Goal: Information Seeking & Learning: Learn about a topic

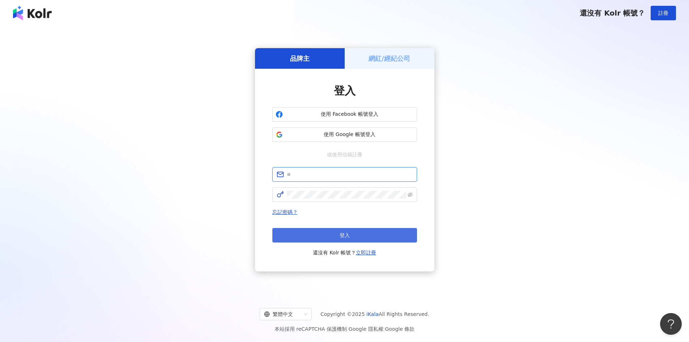
type input "**********"
click at [359, 234] on button "登入" at bounding box center [344, 235] width 145 height 14
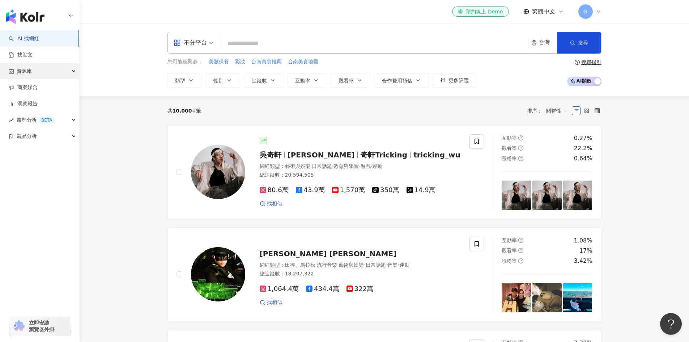
click at [61, 76] on div "資源庫" at bounding box center [39, 71] width 79 height 16
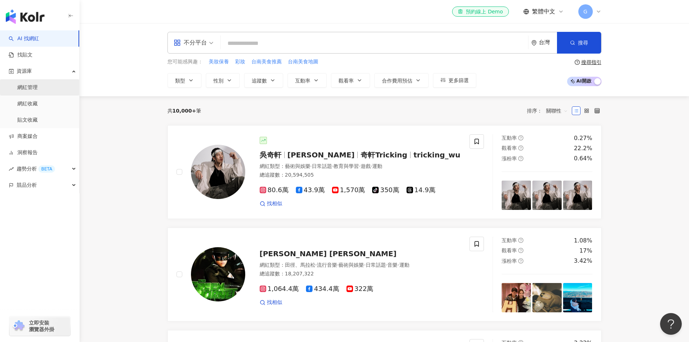
click at [38, 86] on link "網紅管理" at bounding box center [27, 87] width 20 height 7
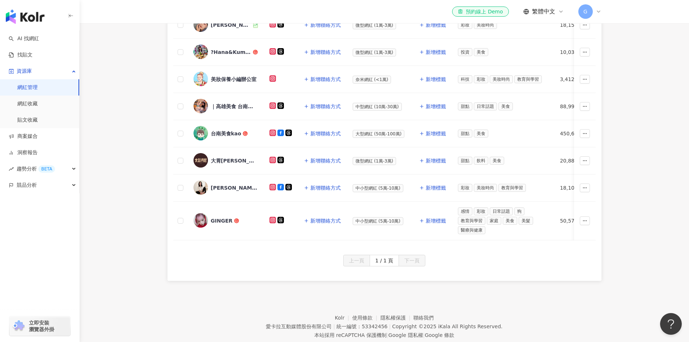
scroll to position [163, 0]
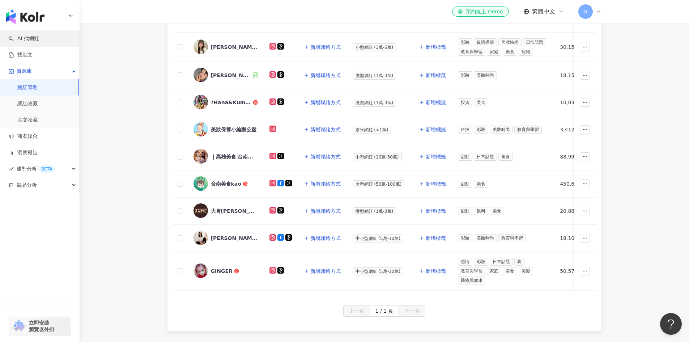
click at [39, 37] on link "AI 找網紅" at bounding box center [24, 38] width 30 height 7
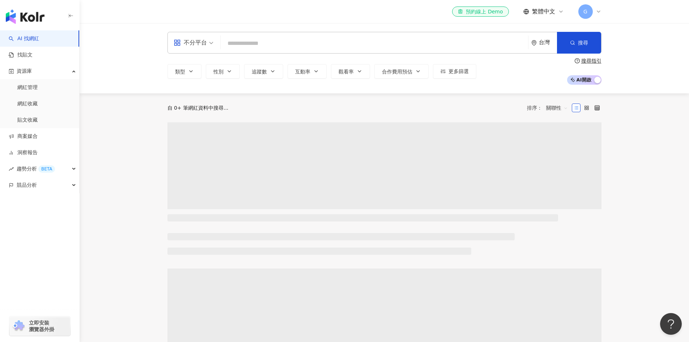
click at [304, 44] on input "search" at bounding box center [374, 44] width 302 height 14
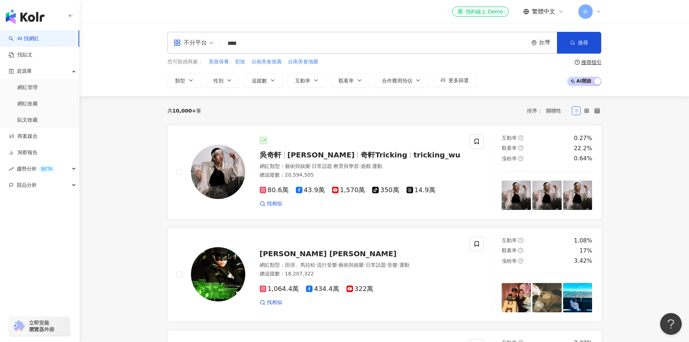
type input "****"
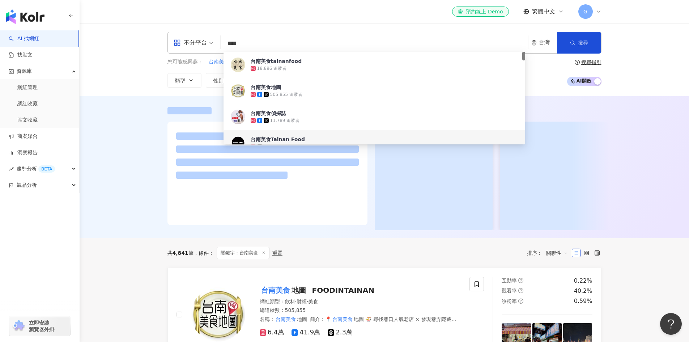
click at [108, 138] on div at bounding box center [384, 167] width 609 height 142
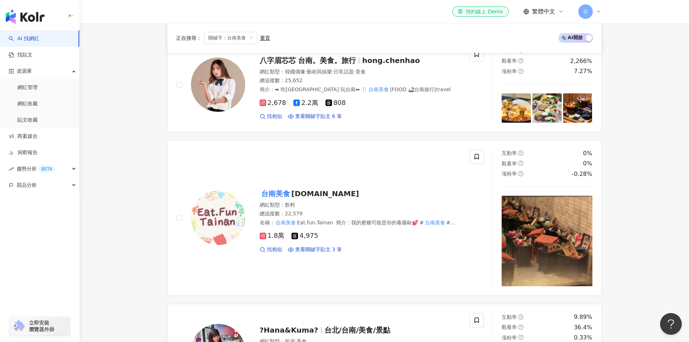
scroll to position [615, 0]
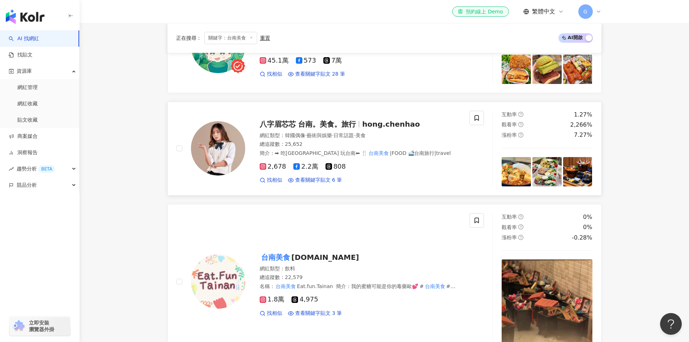
click at [346, 121] on span "八字眉芯芯 台南。美食。旅行" at bounding box center [308, 124] width 97 height 9
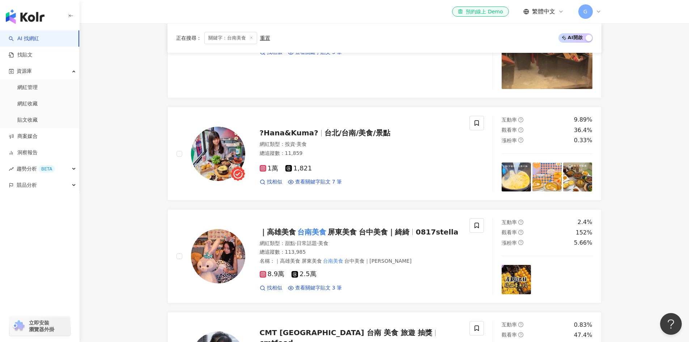
scroll to position [868, 0]
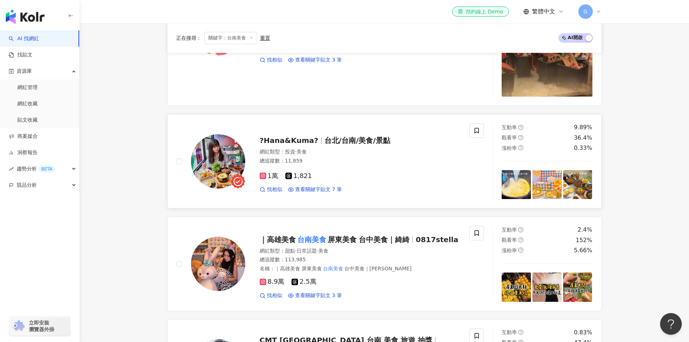
click at [349, 136] on span "台北/台南/美食/景點" at bounding box center [357, 140] width 66 height 9
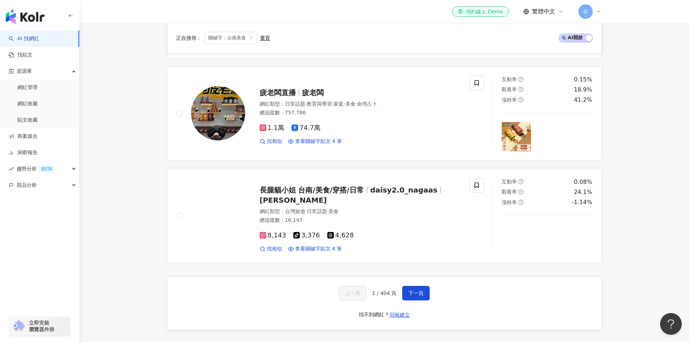
scroll to position [1338, 0]
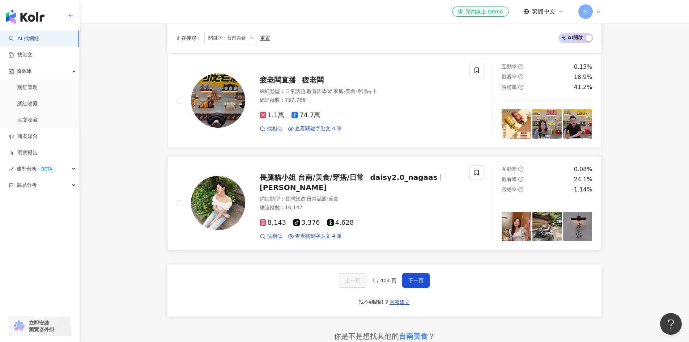
click at [273, 177] on span "長腿貓小姐 台南/美食/穿搭/日常" at bounding box center [312, 177] width 104 height 9
click at [408, 277] on span "下一頁" at bounding box center [415, 280] width 15 height 6
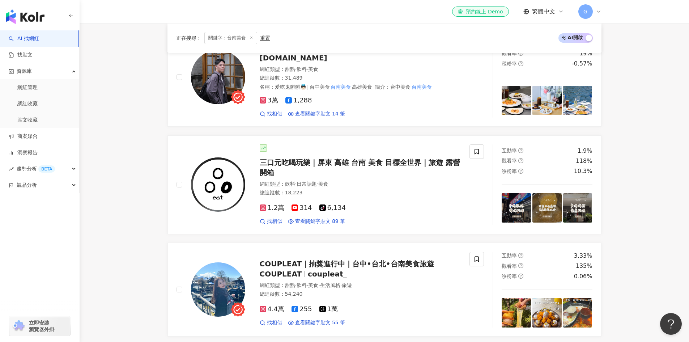
scroll to position [353, 0]
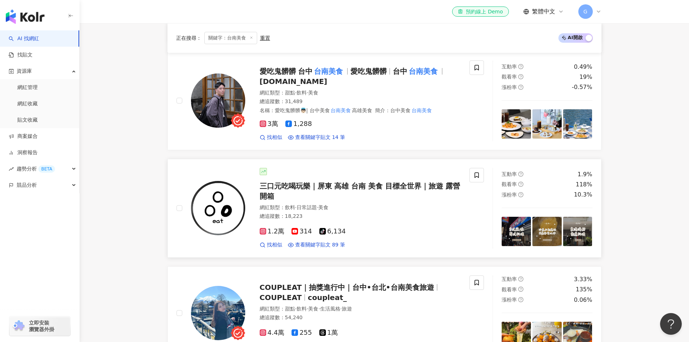
click at [327, 185] on span "三口元吃喝玩樂｜屏東 高雄 台南 美食 目標全世界｜旅遊 露營 開箱" at bounding box center [360, 191] width 201 height 19
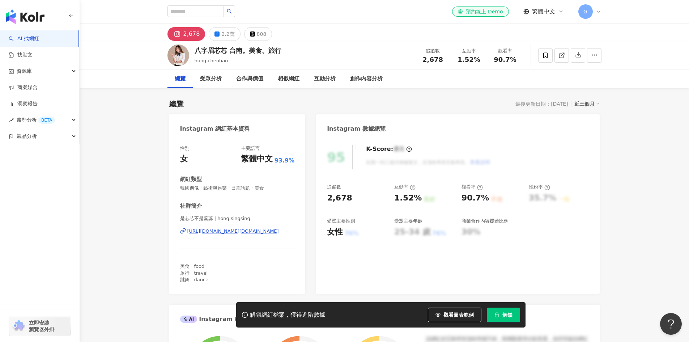
click at [238, 230] on div "https://www.instagram.com/hong.singsing/" at bounding box center [232, 231] width 91 height 7
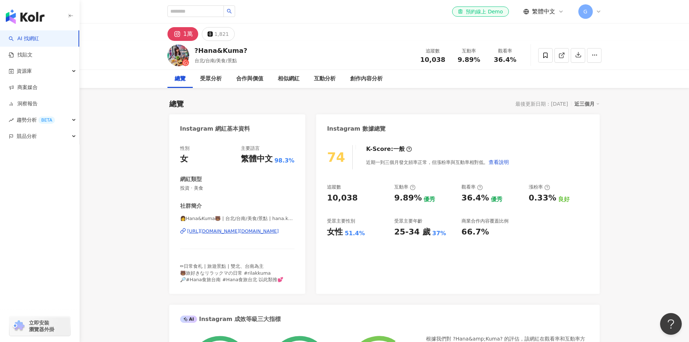
click at [261, 229] on div "https://www.instagram.com/hana.kuma_travel/" at bounding box center [232, 231] width 91 height 7
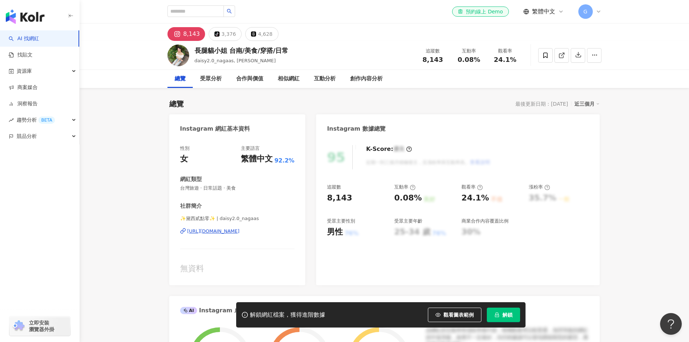
click at [240, 231] on div "https://www.instagram.com/daisy2.0_nagaas/" at bounding box center [213, 231] width 52 height 7
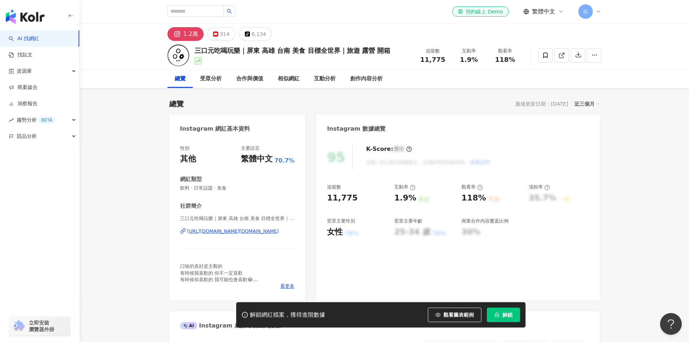
click at [211, 231] on div "[URL][DOMAIN_NAME][DOMAIN_NAME]" at bounding box center [232, 231] width 91 height 7
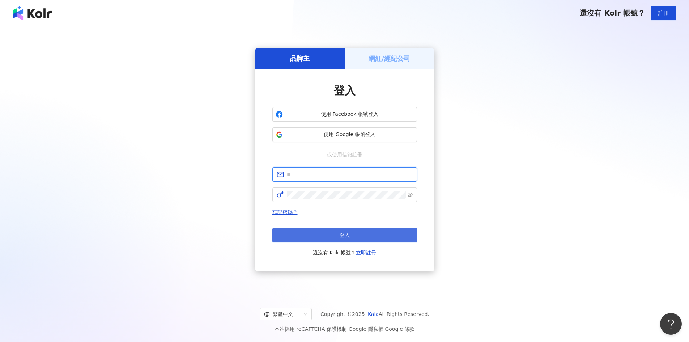
type input "**********"
click at [401, 237] on button "登入" at bounding box center [344, 235] width 145 height 14
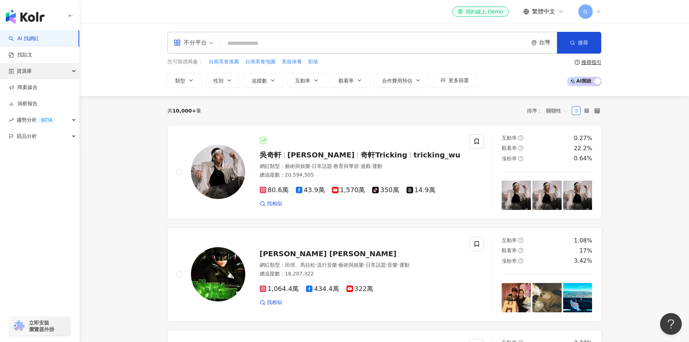
click at [48, 71] on div "資源庫" at bounding box center [39, 71] width 79 height 16
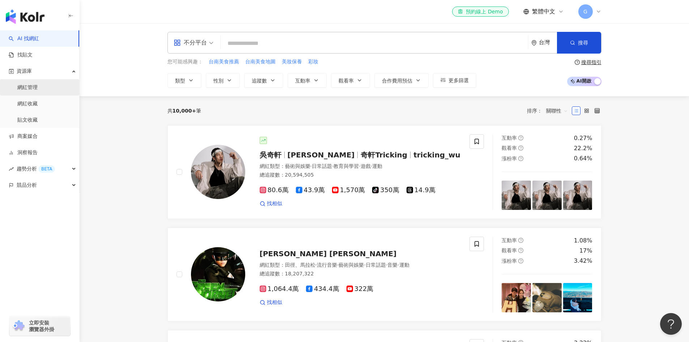
click at [38, 86] on link "網紅管理" at bounding box center [27, 87] width 20 height 7
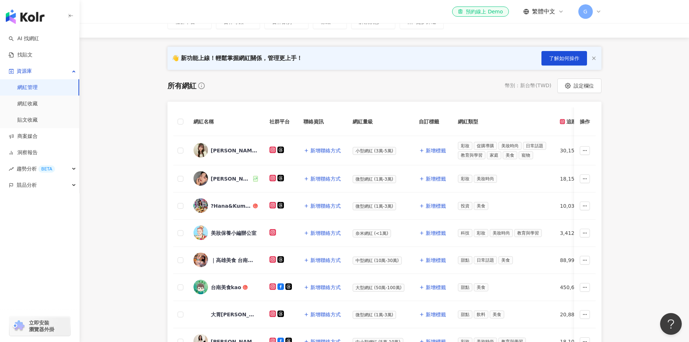
scroll to position [145, 0]
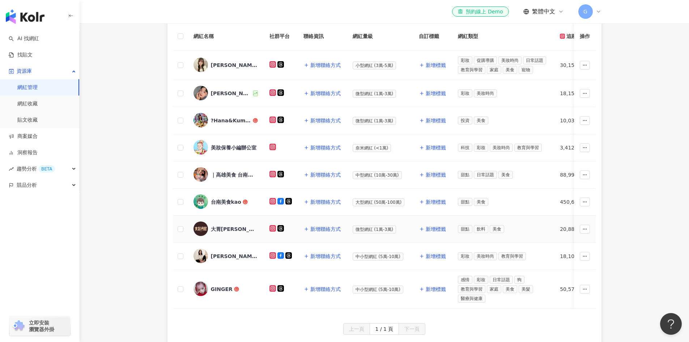
click at [217, 227] on div "大胃[PERSON_NAME][PERSON_NAME] & [PERSON_NAME] ｜台南美食 宅配美食" at bounding box center [234, 228] width 47 height 7
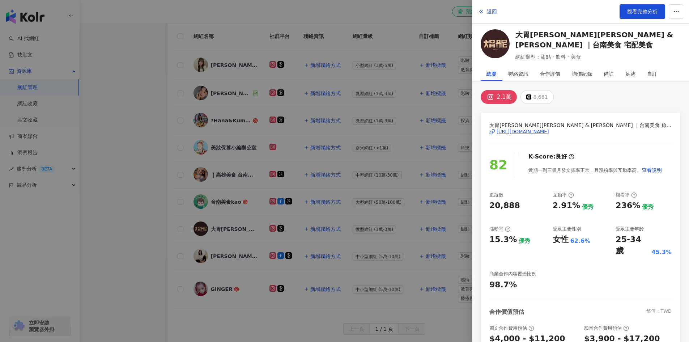
click at [167, 180] on div at bounding box center [344, 171] width 689 height 342
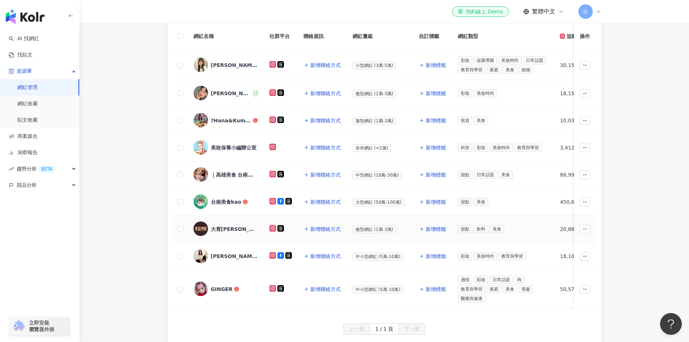
click at [234, 226] on div "大胃[PERSON_NAME][PERSON_NAME] & [PERSON_NAME] ｜台南美食 宅配美食" at bounding box center [234, 228] width 47 height 7
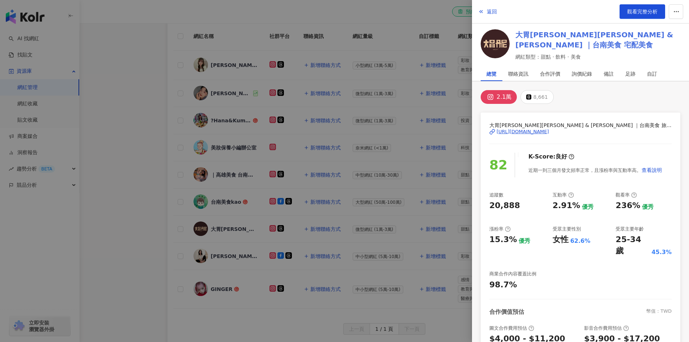
click at [582, 39] on link "大胃丹尼Cindy & Danny ｜台南美食 宅配美食" at bounding box center [597, 40] width 165 height 20
click at [147, 111] on div at bounding box center [344, 171] width 689 height 342
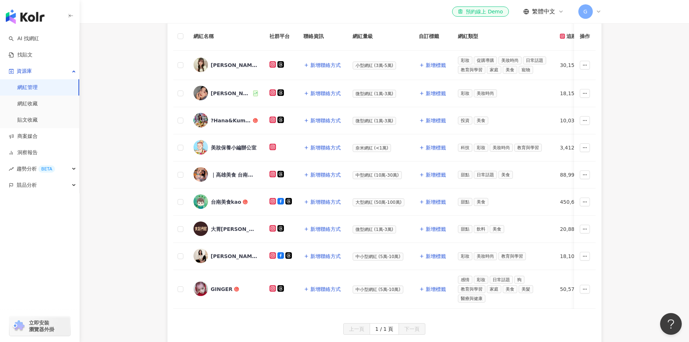
click at [130, 94] on main "網紅管理 加入網紅 社群平台 合作專案 合作酬勞 標籤 解鎖狀態 更多篩選 👋 新功能上線！輕鬆掌握網紅關係，管理更上手！ 了解如何操作 所有網紅 幣別 ： …" at bounding box center [384, 114] width 609 height 470
click at [133, 123] on main "網紅管理 加入網紅 社群平台 合作專案 合作酬勞 標籤 解鎖狀態 更多篩選 👋 新功能上線！輕鬆掌握網紅關係，管理更上手！ 了解如何操作 所有網紅 幣別 ： …" at bounding box center [384, 114] width 609 height 470
click at [121, 78] on main "網紅管理 加入網紅 社群平台 合作專案 合作酬勞 標籤 解鎖狀態 更多篩選 👋 新功能上線！輕鬆掌握網紅關係，管理更上手！ 了解如何操作 所有網紅 幣別 ： …" at bounding box center [384, 114] width 609 height 470
click at [129, 97] on main "網紅管理 加入網紅 社群平台 合作專案 合作酬勞 標籤 解鎖狀態 更多篩選 👋 新功能上線！輕鬆掌握網紅關係，管理更上手！ 了解如何操作 所有網紅 幣別 ： …" at bounding box center [384, 114] width 609 height 470
click at [218, 95] on div "大衛隊長" at bounding box center [231, 93] width 41 height 7
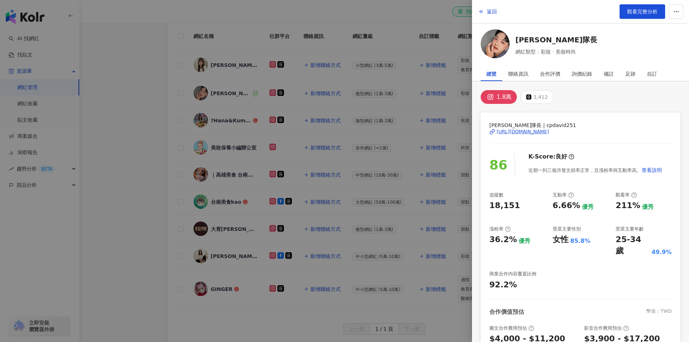
click at [549, 131] on div "https://www.instagram.com/cpdavid251/" at bounding box center [522, 131] width 52 height 7
click at [197, 95] on div at bounding box center [344, 171] width 689 height 342
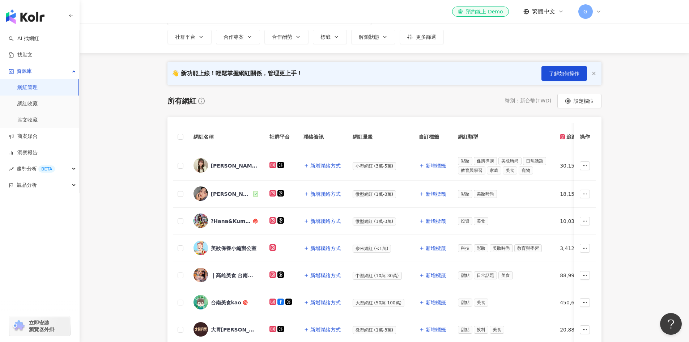
scroll to position [108, 0]
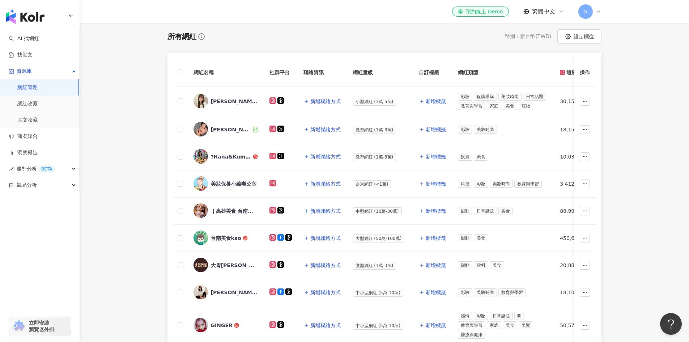
click at [38, 86] on link "網紅管理" at bounding box center [27, 87] width 20 height 7
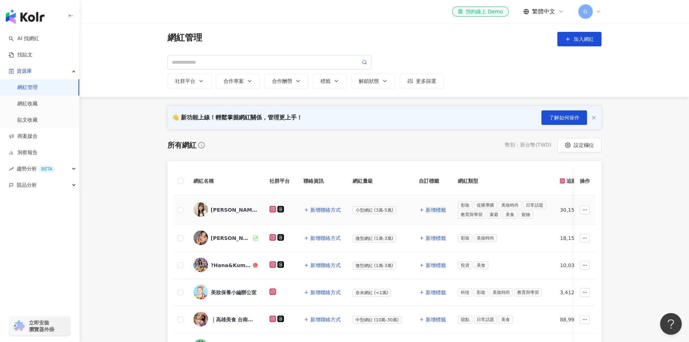
click at [221, 208] on div "小伊 💕伊伊美妝" at bounding box center [234, 209] width 47 height 7
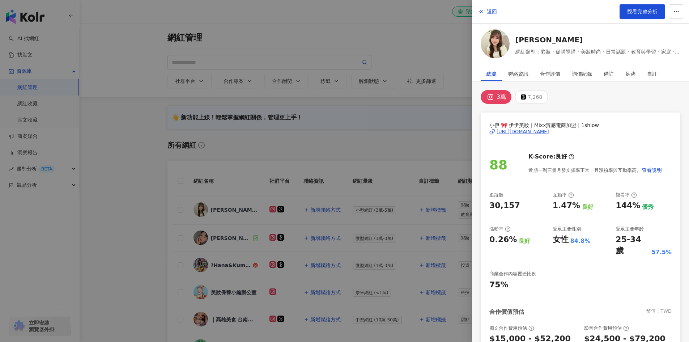
click at [511, 131] on div "https://www.instagram.com/1shiow/" at bounding box center [522, 131] width 52 height 7
click at [151, 167] on div at bounding box center [344, 171] width 689 height 342
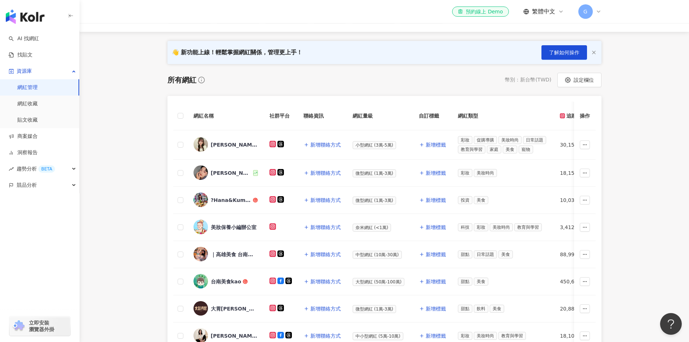
scroll to position [72, 0]
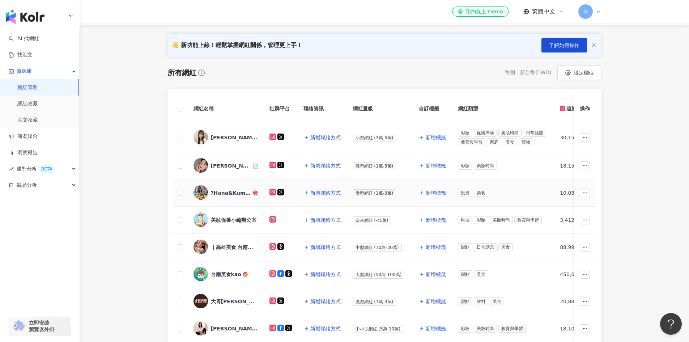
click at [225, 191] on div "?Hana&Kuma?" at bounding box center [231, 192] width 40 height 7
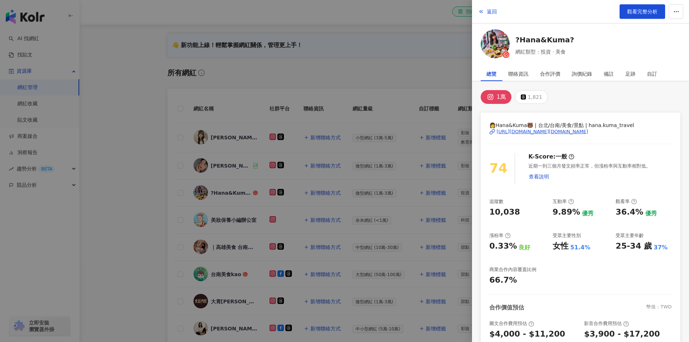
click at [490, 97] on rect at bounding box center [490, 97] width 7 height 7
click at [512, 132] on div "https://www.instagram.com/hana.kuma_travel/" at bounding box center [541, 131] width 91 height 7
click at [522, 132] on div "https://www.instagram.com/hana.kuma_travel/" at bounding box center [541, 131] width 91 height 7
drag, startPoint x: 571, startPoint y: 39, endPoint x: 527, endPoint y: 40, distance: 43.8
click at [527, 40] on div "?Hana&Kuma? 網紅類型：投資 · 美食" at bounding box center [581, 44] width 200 height 31
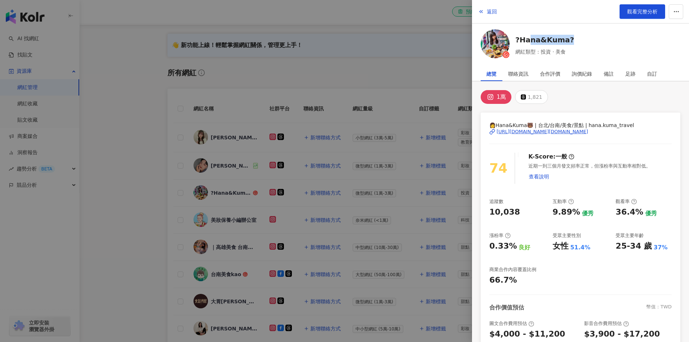
click at [584, 42] on div "?Hana&Kuma? 網紅類型：投資 · 美食" at bounding box center [581, 44] width 200 height 31
click at [110, 76] on div at bounding box center [344, 171] width 689 height 342
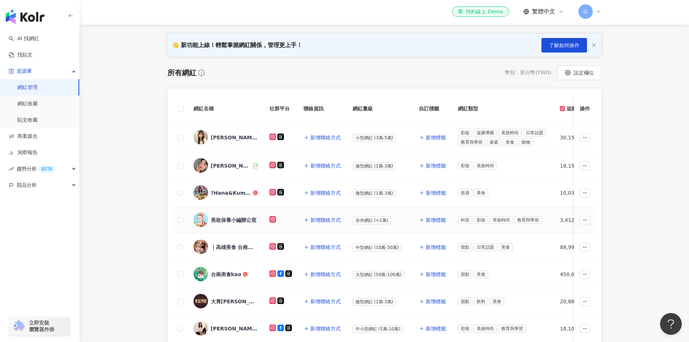
click at [241, 218] on div "美妝保養小編辦公室" at bounding box center [234, 219] width 46 height 7
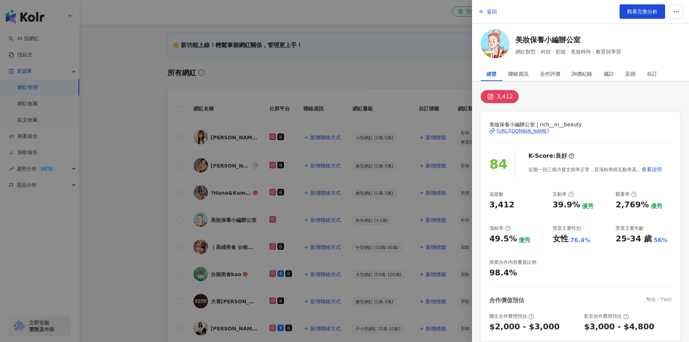
click at [157, 140] on div at bounding box center [344, 171] width 689 height 342
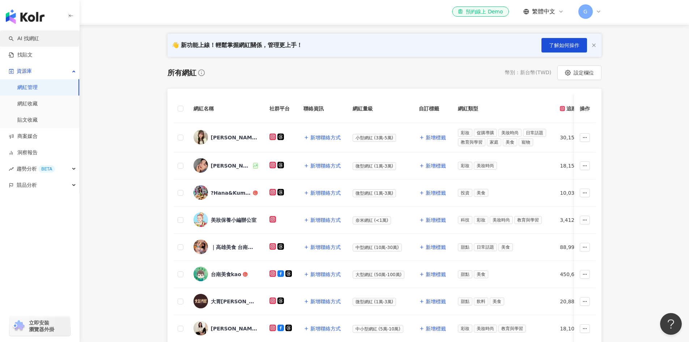
click at [31, 35] on link "AI 找網紅" at bounding box center [24, 38] width 30 height 7
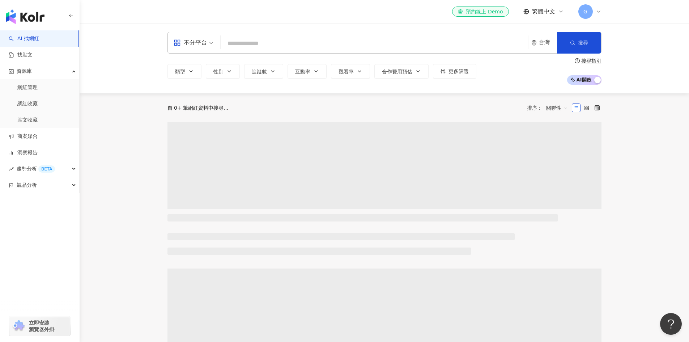
click at [275, 48] on input "search" at bounding box center [374, 44] width 302 height 14
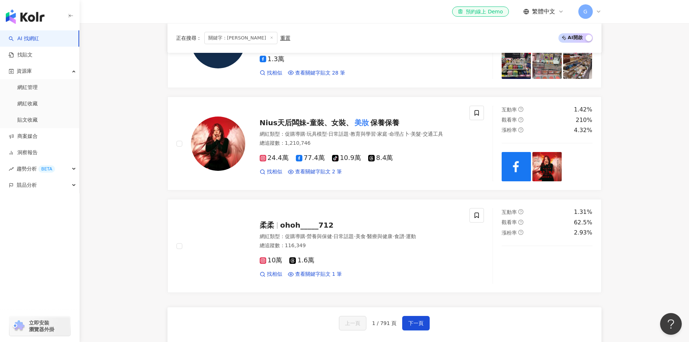
scroll to position [1157, 0]
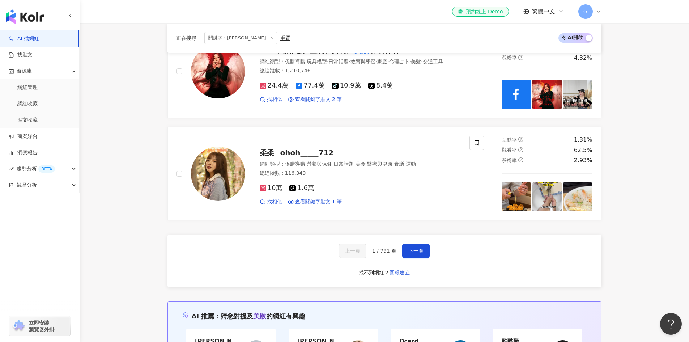
type input "**"
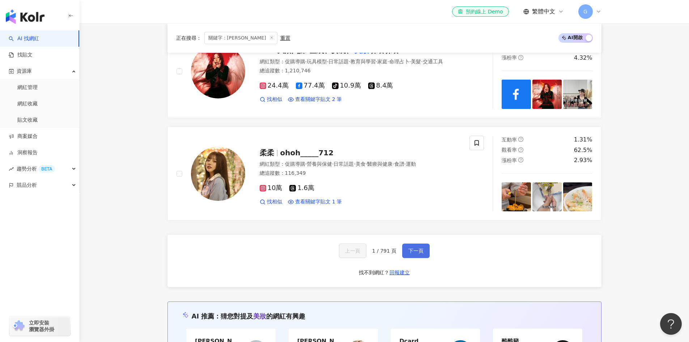
click at [411, 252] on span "下一頁" at bounding box center [415, 251] width 15 height 6
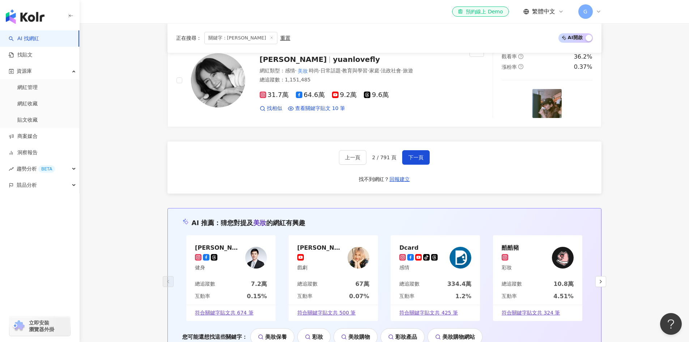
scroll to position [1266, 0]
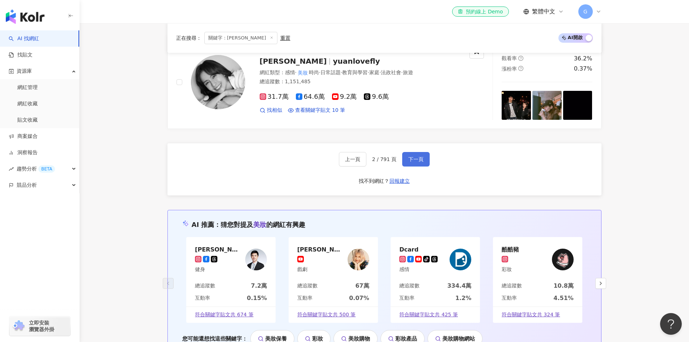
click at [414, 156] on span "下一頁" at bounding box center [415, 159] width 15 height 6
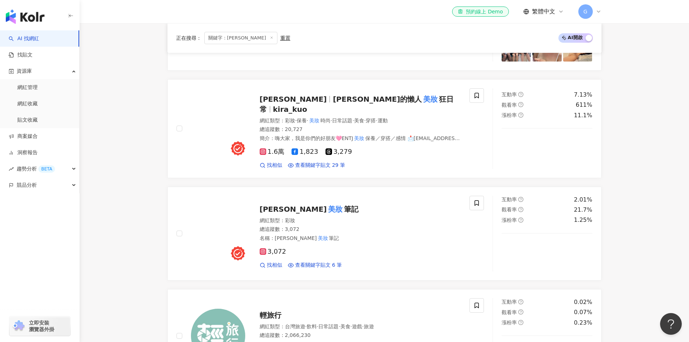
scroll to position [175, 0]
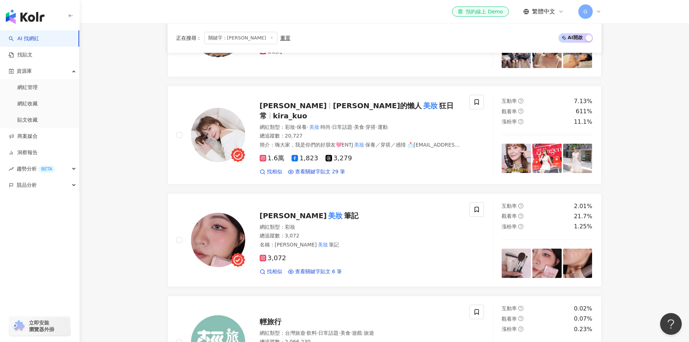
click at [333, 106] on span "Kira的懶人" at bounding box center [377, 105] width 89 height 9
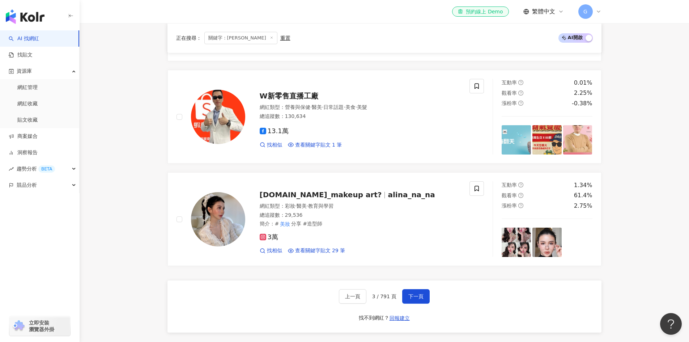
scroll to position [1187, 0]
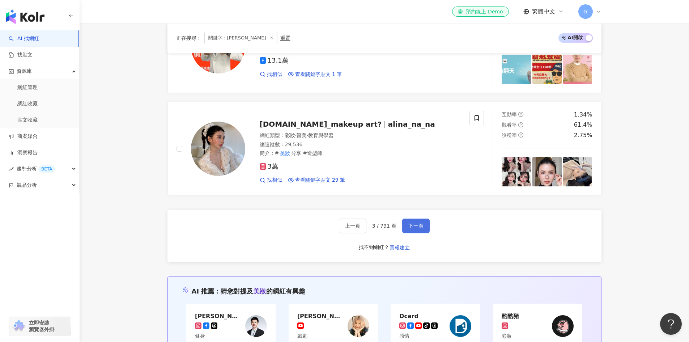
click at [421, 223] on span "下一頁" at bounding box center [415, 226] width 15 height 6
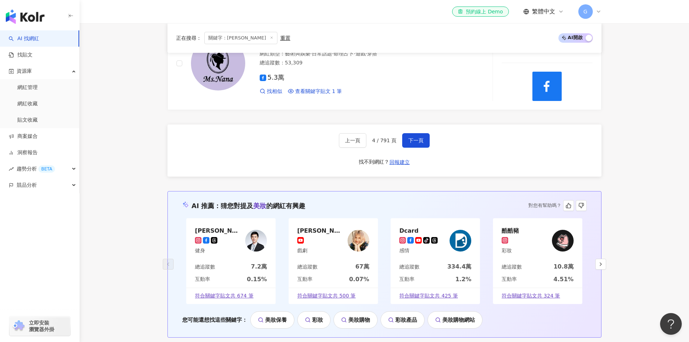
scroll to position [1271, 0]
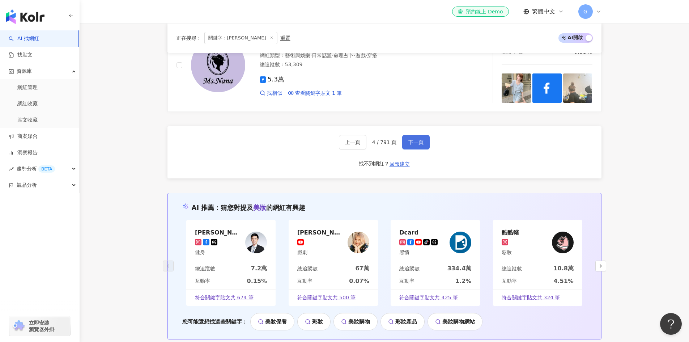
click at [409, 140] on span "下一頁" at bounding box center [415, 142] width 15 height 6
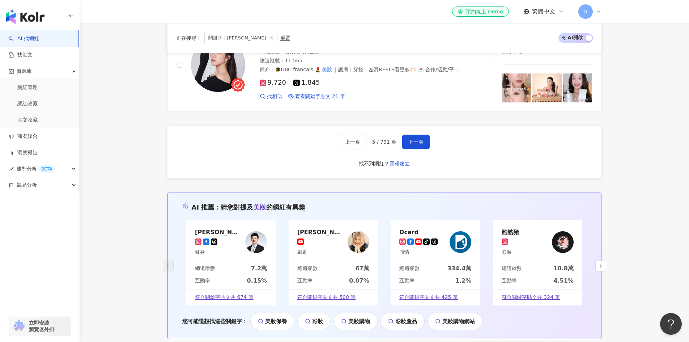
scroll to position [1143, 0]
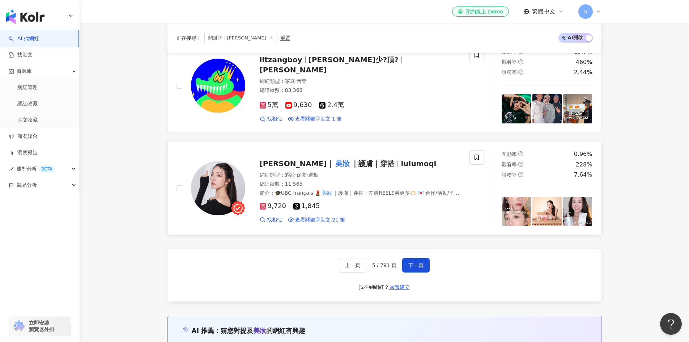
click at [351, 164] on span "｜護膚｜穿搭" at bounding box center [372, 163] width 43 height 9
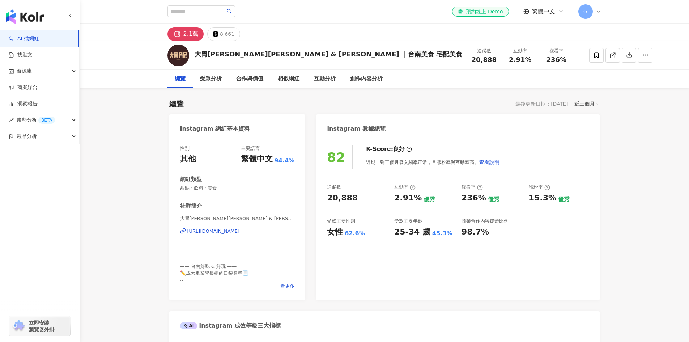
drag, startPoint x: 334, startPoint y: 54, endPoint x: 305, endPoint y: 55, distance: 29.3
click at [197, 52] on div "大胃[PERSON_NAME][PERSON_NAME] & [PERSON_NAME] ｜台南美食 宅配美食 追蹤數 20,888 互動率 2.91% 觀看…" at bounding box center [384, 55] width 463 height 29
copy div "大胃[PERSON_NAME][PERSON_NAME] & [PERSON_NAME] ｜台南美食 宅配美食"
click at [96, 41] on div "大胃[PERSON_NAME][PERSON_NAME] & [PERSON_NAME] ｜台南美食 宅配美食 追蹤數 20,888 互動率 2.91% 觀看…" at bounding box center [384, 55] width 609 height 29
click at [235, 231] on div "[URL][DOMAIN_NAME]" at bounding box center [213, 231] width 52 height 7
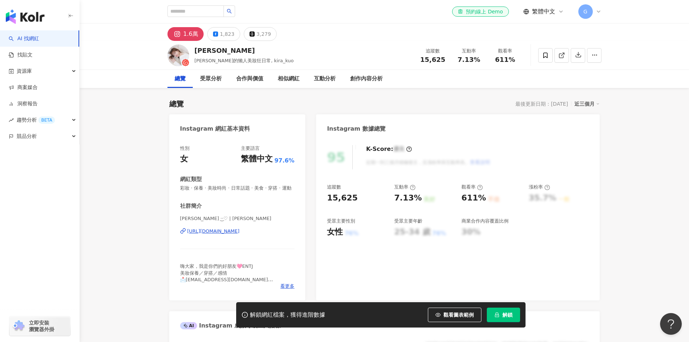
click at [220, 234] on div "[URL][DOMAIN_NAME]" at bounding box center [213, 231] width 52 height 7
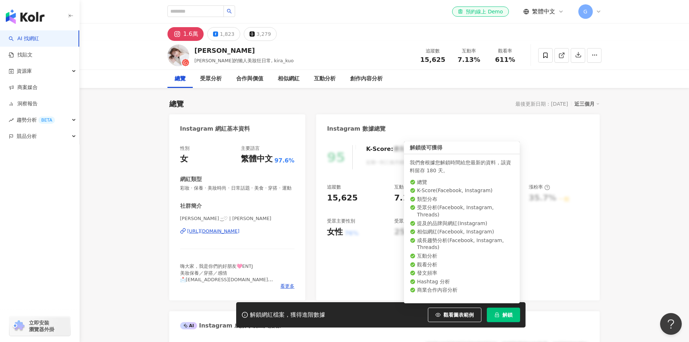
click at [509, 317] on span "解鎖" at bounding box center [507, 315] width 10 height 6
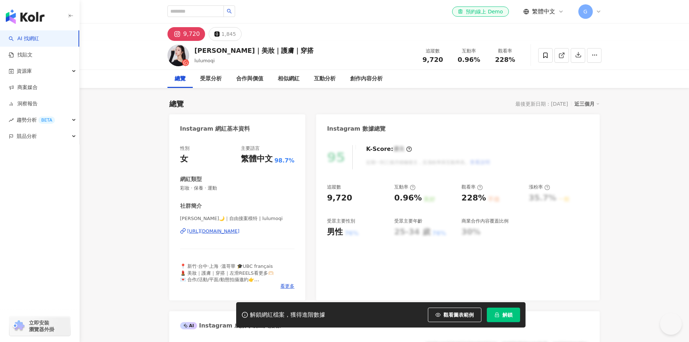
drag, startPoint x: 210, startPoint y: 231, endPoint x: 158, endPoint y: 167, distance: 82.6
click at [210, 231] on div "[URL][DOMAIN_NAME]" at bounding box center [213, 231] width 52 height 7
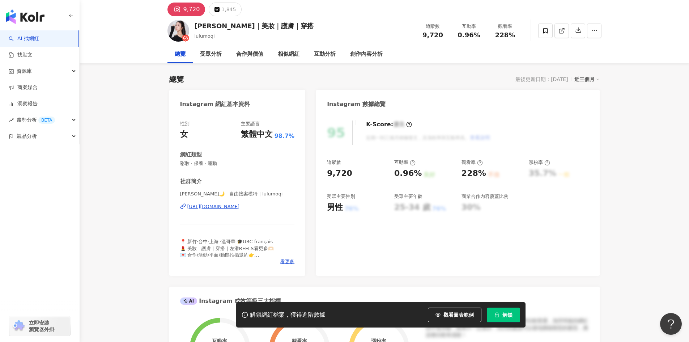
scroll to position [24, 0]
drag, startPoint x: 110, startPoint y: 119, endPoint x: 109, endPoint y: 111, distance: 8.4
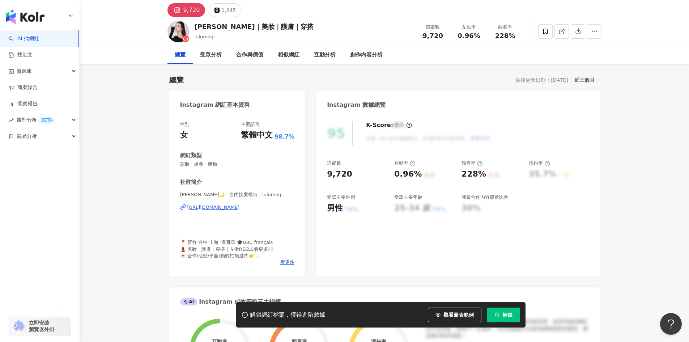
click at [212, 56] on div "受眾分析" at bounding box center [211, 55] width 22 height 9
